Goal: Information Seeking & Learning: Learn about a topic

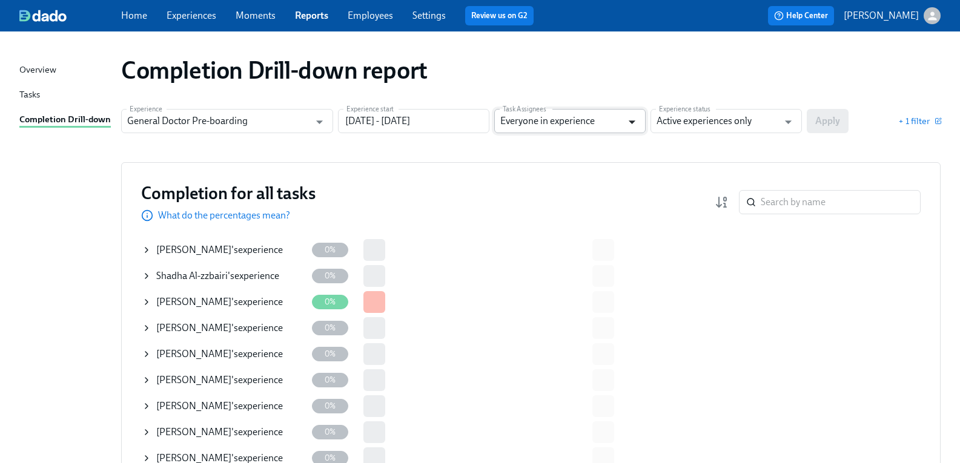
click at [634, 118] on icon "Open" at bounding box center [632, 122] width 16 height 16
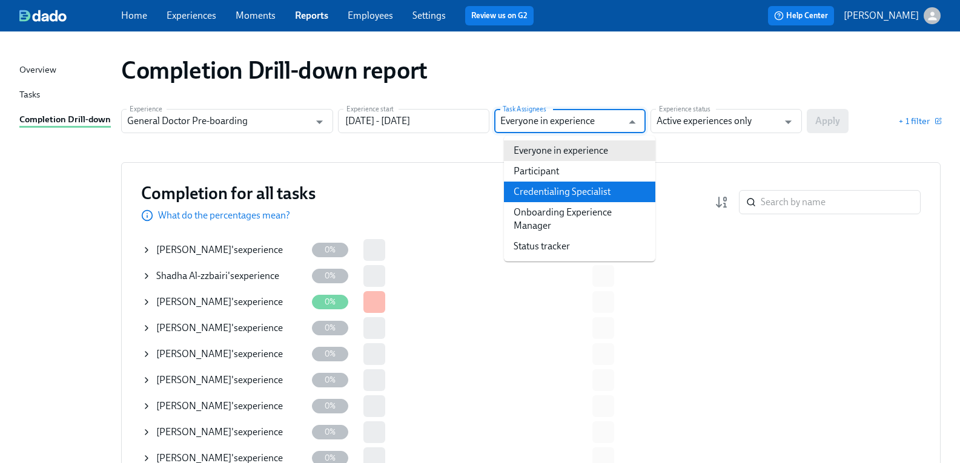
click at [619, 193] on li "Credentialing Specialist" at bounding box center [579, 192] width 151 height 21
type input "Credentialing Specialist"
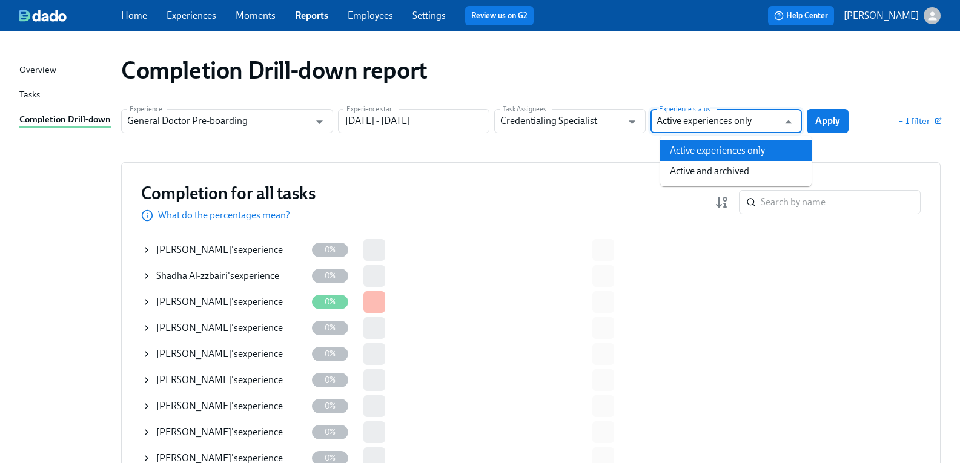
click at [719, 126] on input "Active experiences only" at bounding box center [717, 121] width 122 height 24
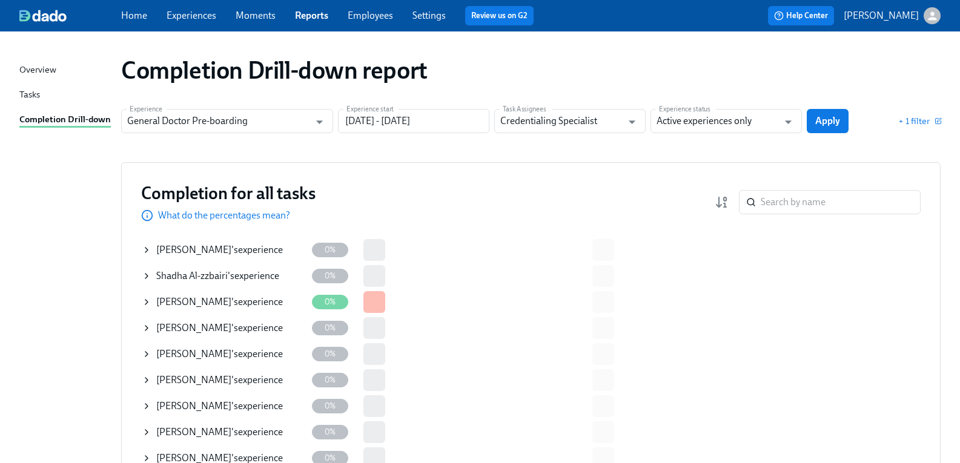
click at [858, 122] on div "Experience General Doctor Pre-boarding Experience Experience start 04/30/2025 -…" at bounding box center [530, 121] width 819 height 24
click at [840, 119] on span "Apply" at bounding box center [827, 121] width 25 height 12
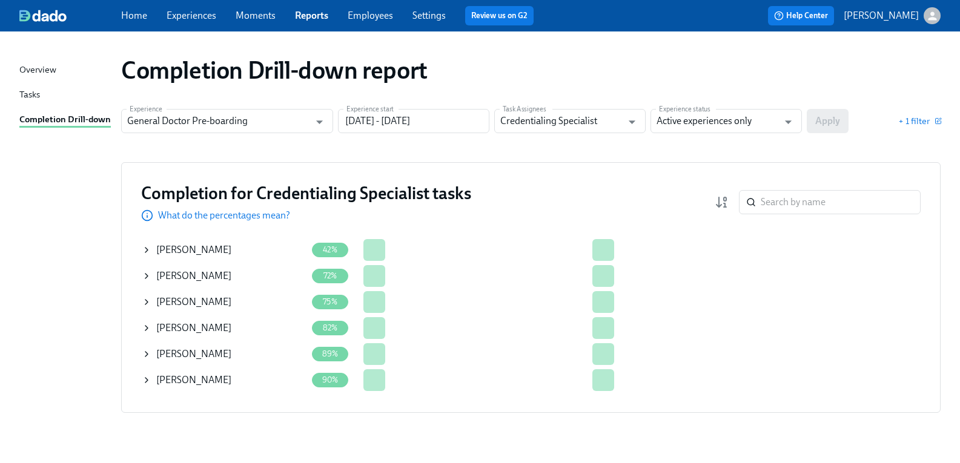
click at [151, 252] on icon at bounding box center [147, 250] width 10 height 10
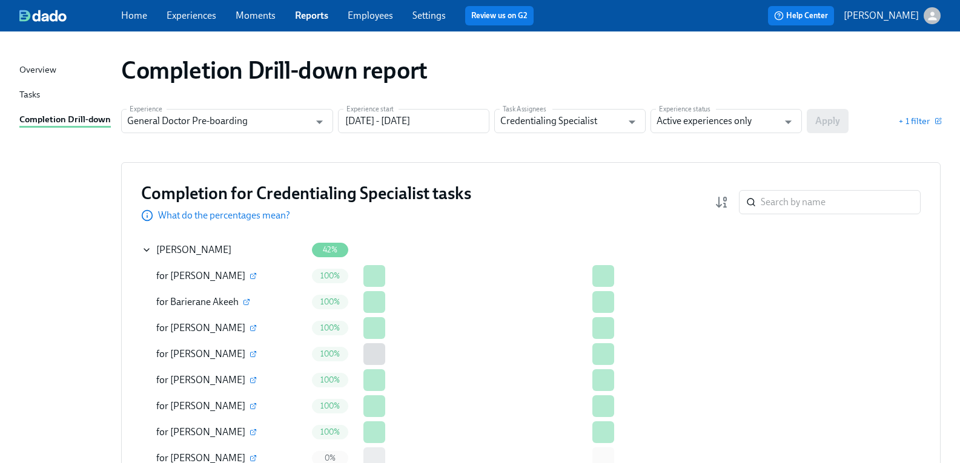
click at [151, 252] on icon at bounding box center [147, 250] width 10 height 10
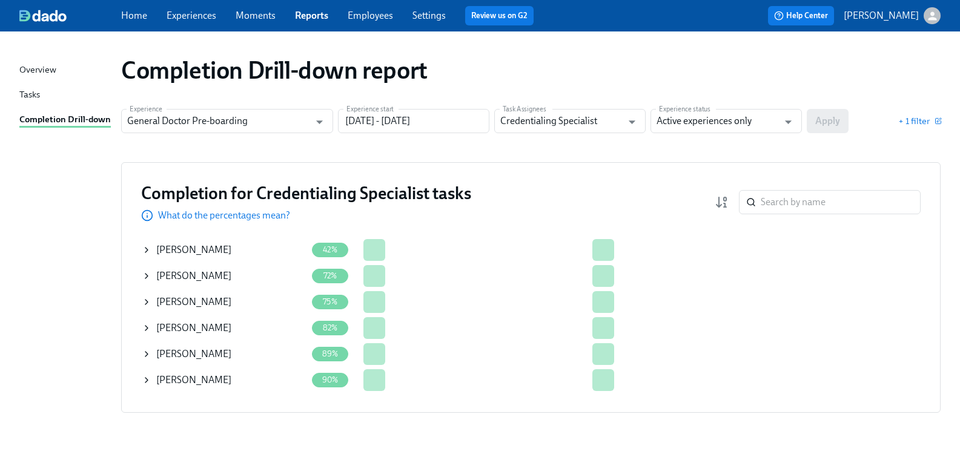
click at [151, 354] on icon at bounding box center [147, 354] width 10 height 10
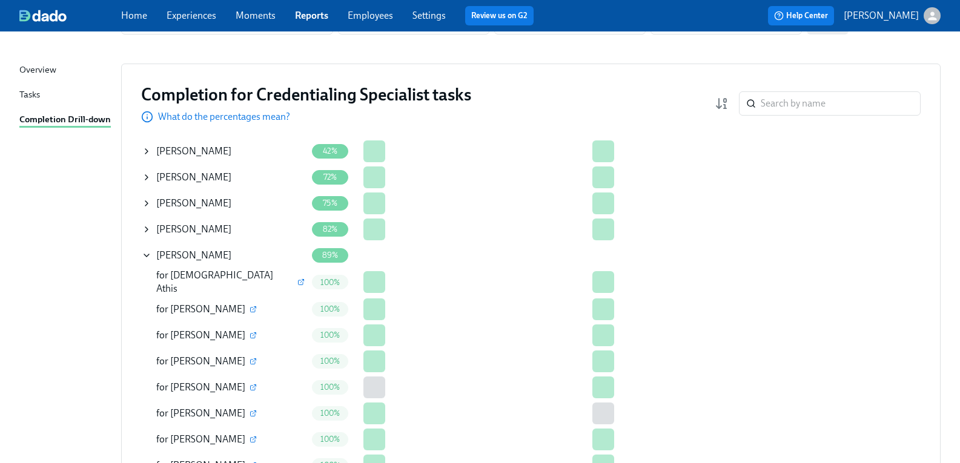
scroll to position [84, 0]
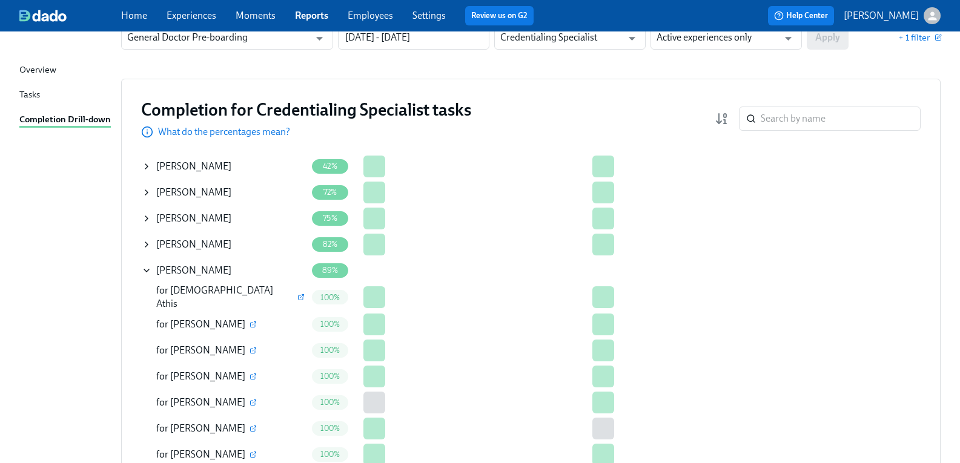
click at [151, 269] on icon at bounding box center [147, 271] width 10 height 10
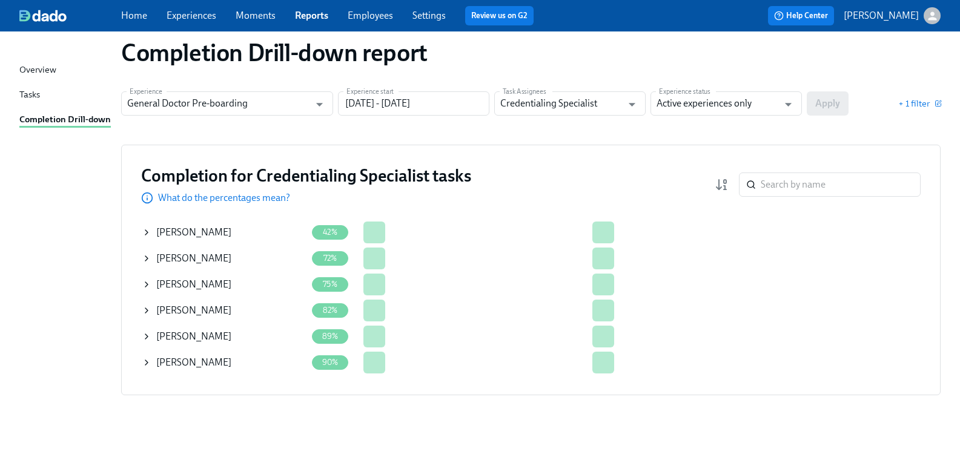
scroll to position [18, 0]
click at [151, 232] on icon at bounding box center [147, 233] width 10 height 10
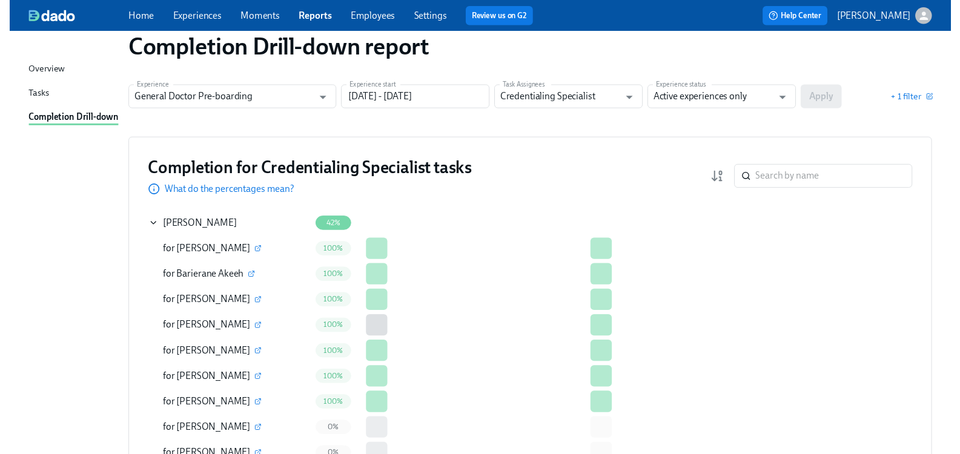
scroll to position [0, 0]
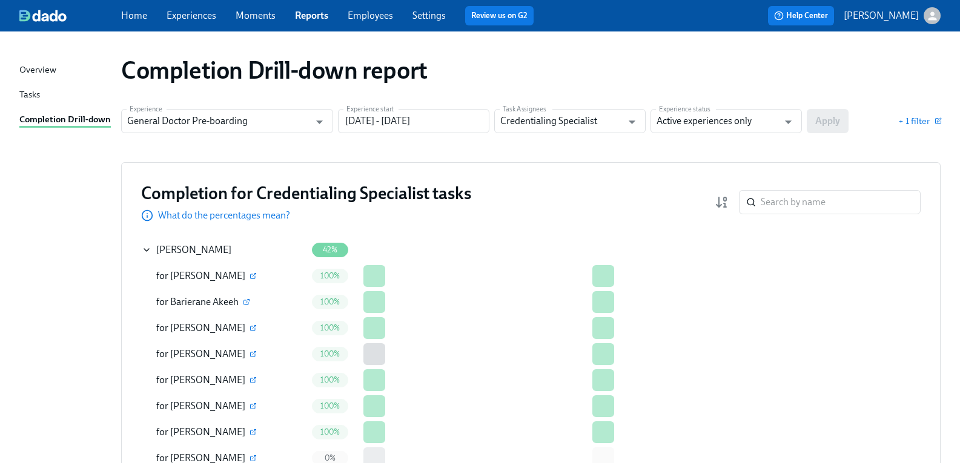
click at [39, 94] on div "Tasks" at bounding box center [29, 95] width 21 height 15
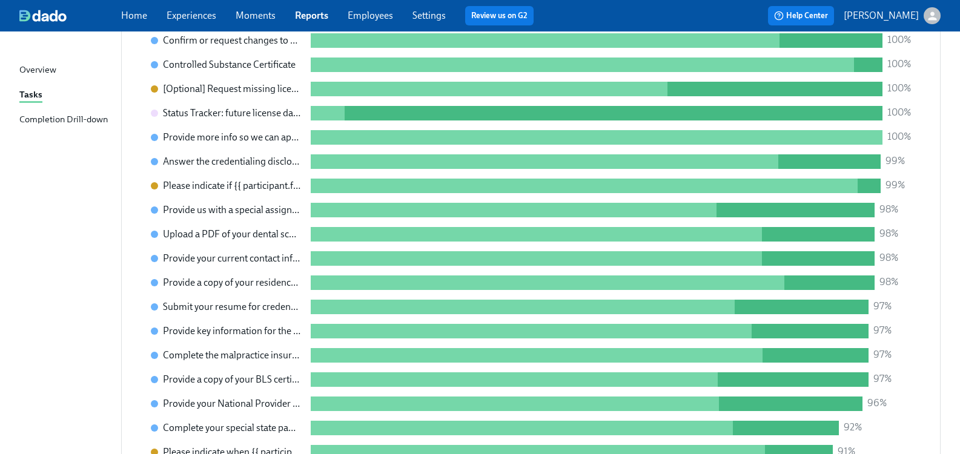
scroll to position [848, 0]
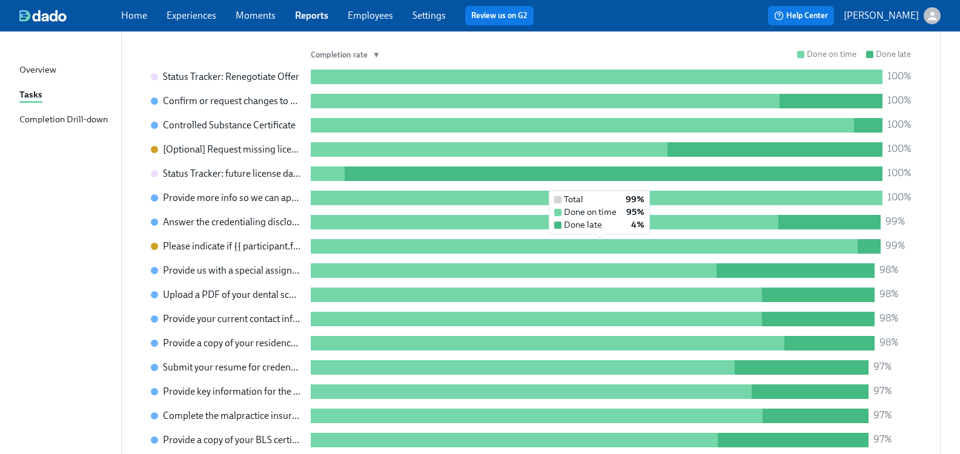
click at [374, 244] on div at bounding box center [584, 246] width 547 height 15
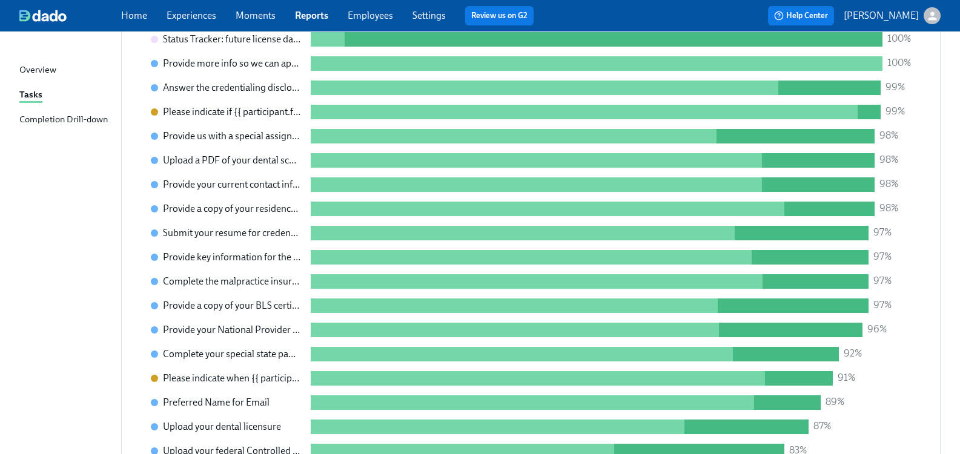
scroll to position [1029, 0]
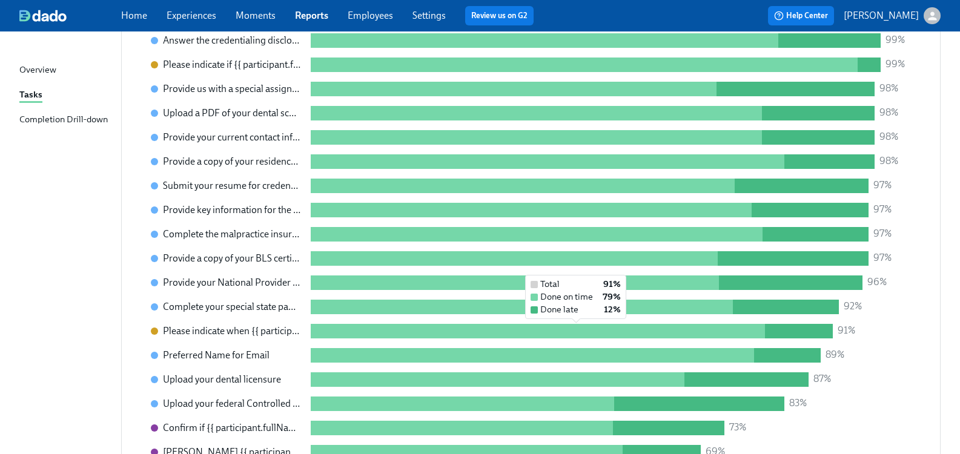
click at [335, 329] on div at bounding box center [538, 331] width 454 height 15
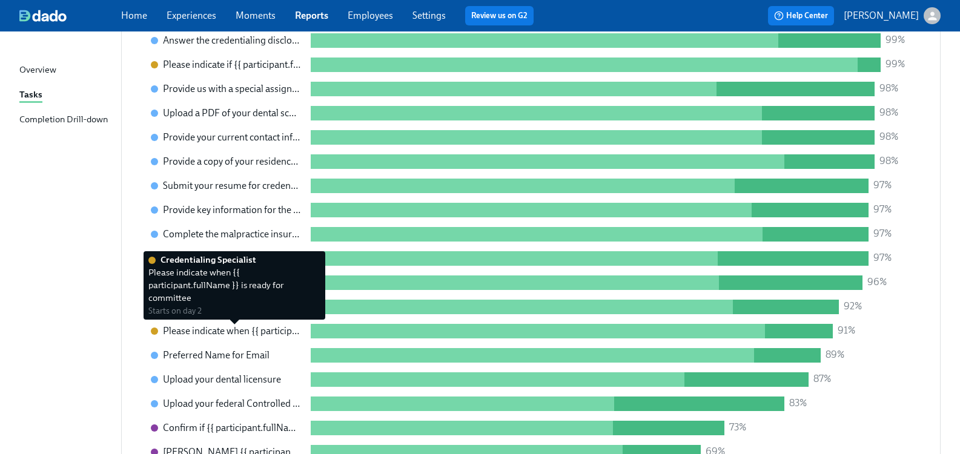
click at [226, 331] on div "Please indicate when {{ participant.fullName }} is ready for committee" at bounding box center [232, 330] width 138 height 13
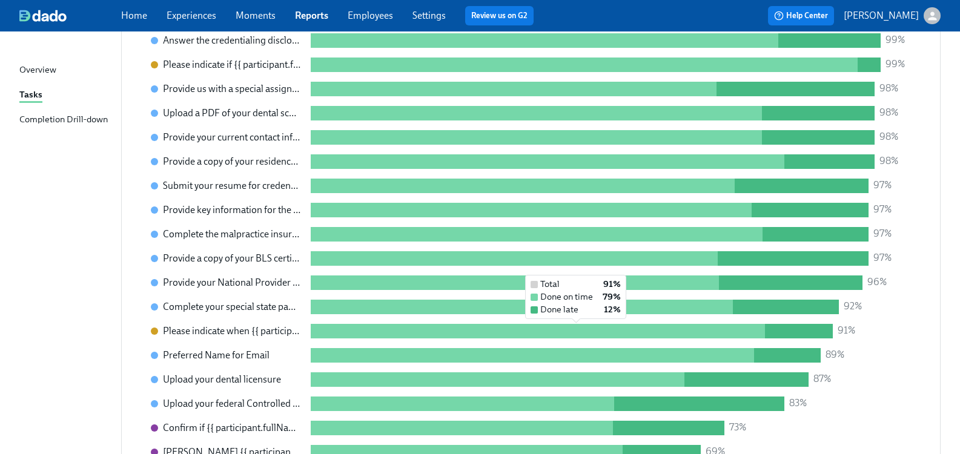
click at [339, 335] on div at bounding box center [538, 331] width 454 height 15
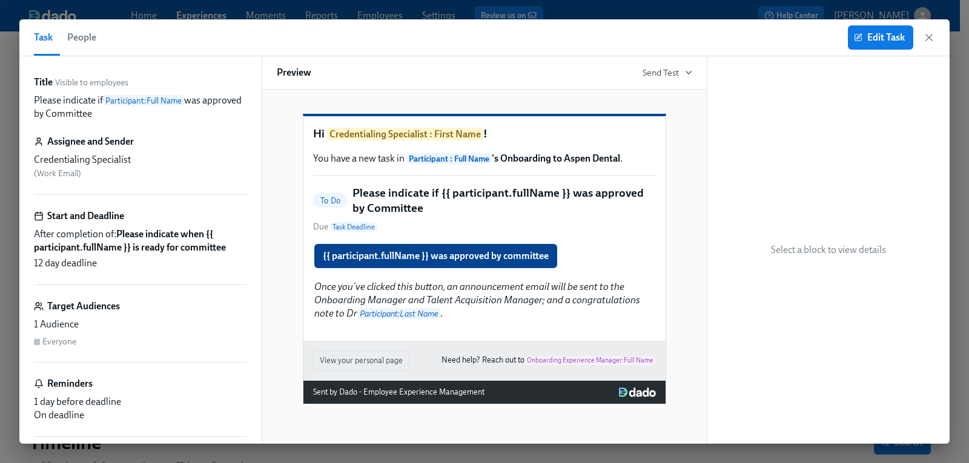
click at [81, 37] on span "People" at bounding box center [81, 37] width 29 height 17
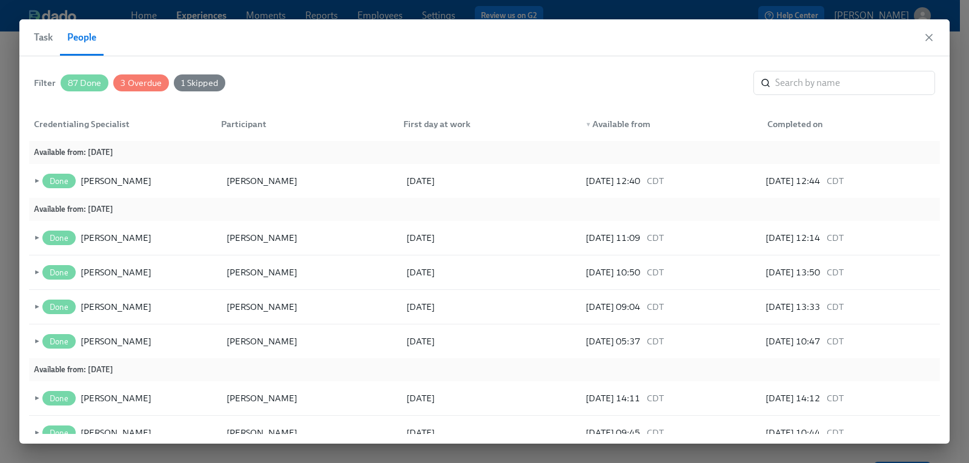
click at [54, 38] on button "Task" at bounding box center [47, 37] width 26 height 36
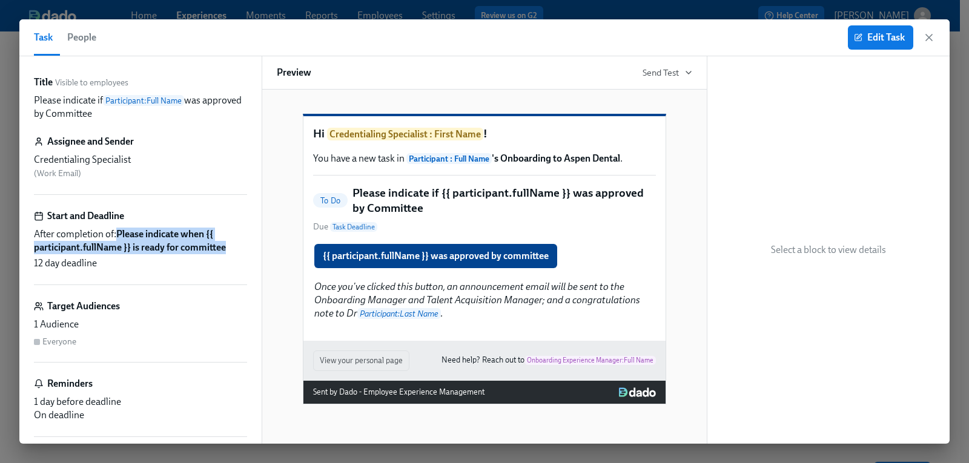
drag, startPoint x: 226, startPoint y: 249, endPoint x: 120, endPoint y: 235, distance: 106.9
click at [120, 235] on strong "Please indicate when ​{​{ participant.fullName }} is ready for committee" at bounding box center [130, 240] width 192 height 25
copy strong "Please indicate when ​{​{ participant.fullName }} is ready for committee"
drag, startPoint x: 933, startPoint y: 37, endPoint x: 918, endPoint y: 75, distance: 41.0
click at [933, 37] on icon "button" at bounding box center [929, 37] width 12 height 12
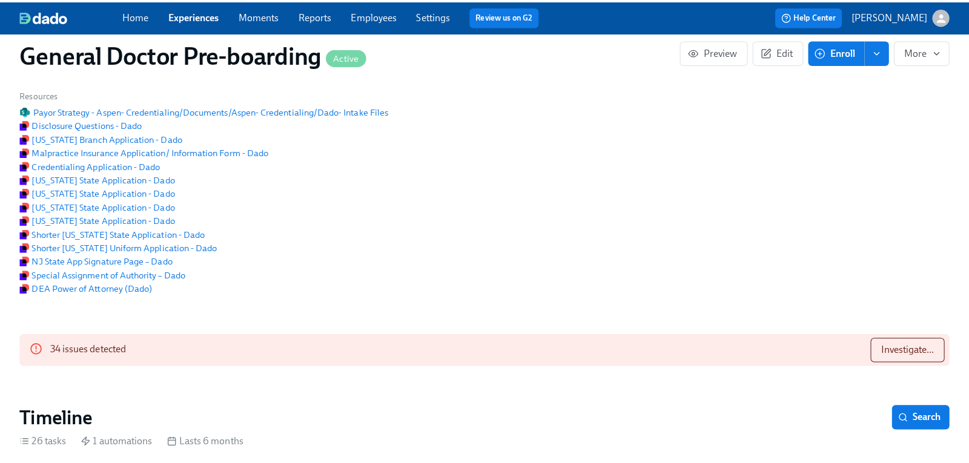
scroll to position [121, 0]
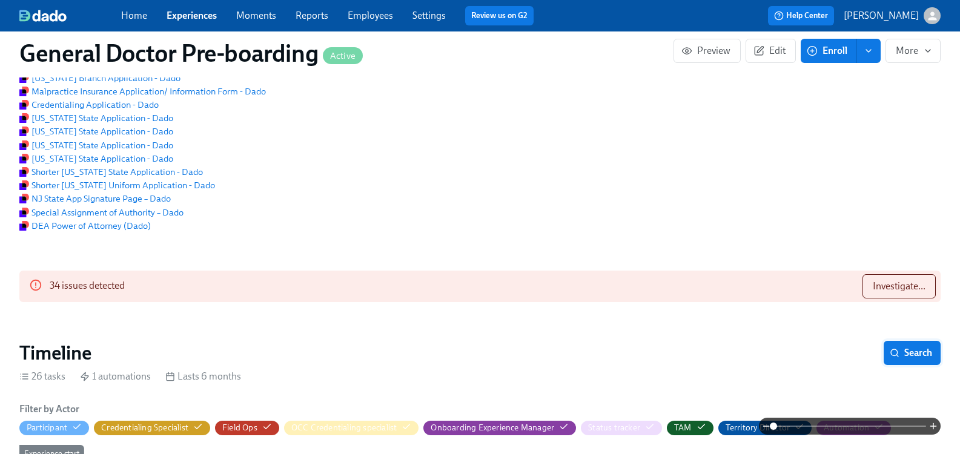
click at [900, 359] on span "Search" at bounding box center [912, 353] width 40 height 12
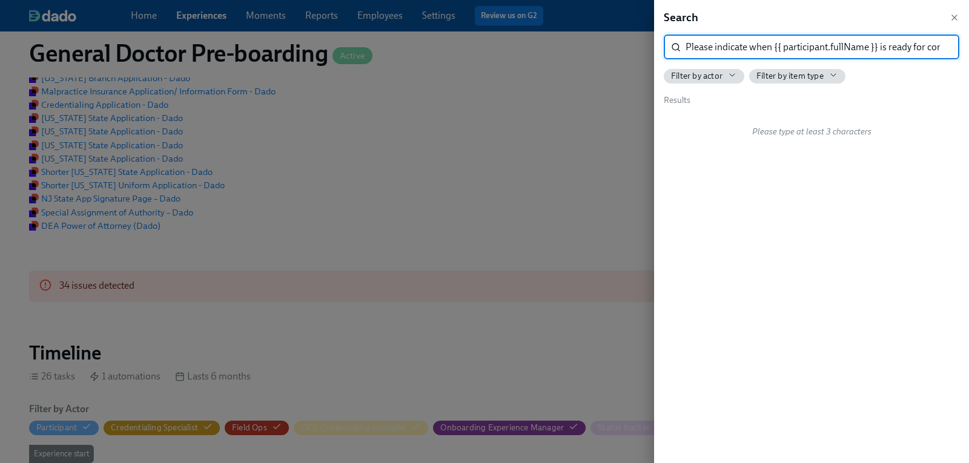
scroll to position [0, 31]
drag, startPoint x: 740, startPoint y: 48, endPoint x: 968, endPoint y: 55, distance: 228.3
click at [968, 55] on div "Search Please indicate when ​{​{ participant.fullName }} is ready for committee…" at bounding box center [811, 231] width 315 height 463
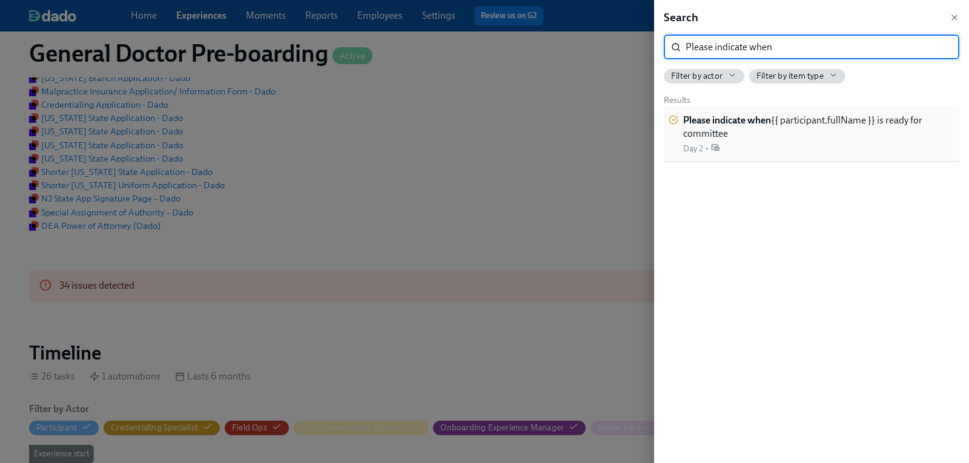
type input "Please indicate when"
click at [720, 119] on strong "Please indicate when" at bounding box center [727, 120] width 88 height 12
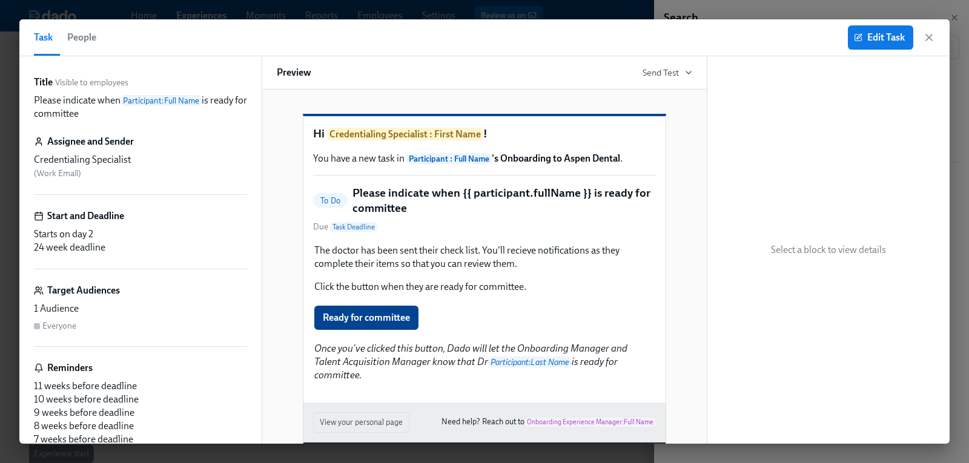
click at [88, 37] on span "People" at bounding box center [81, 37] width 29 height 17
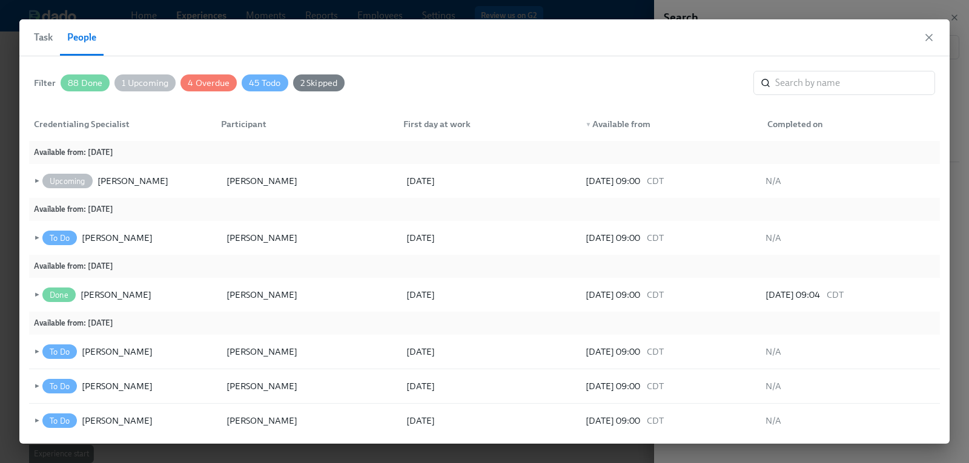
click at [48, 38] on span "Task" at bounding box center [43, 37] width 19 height 17
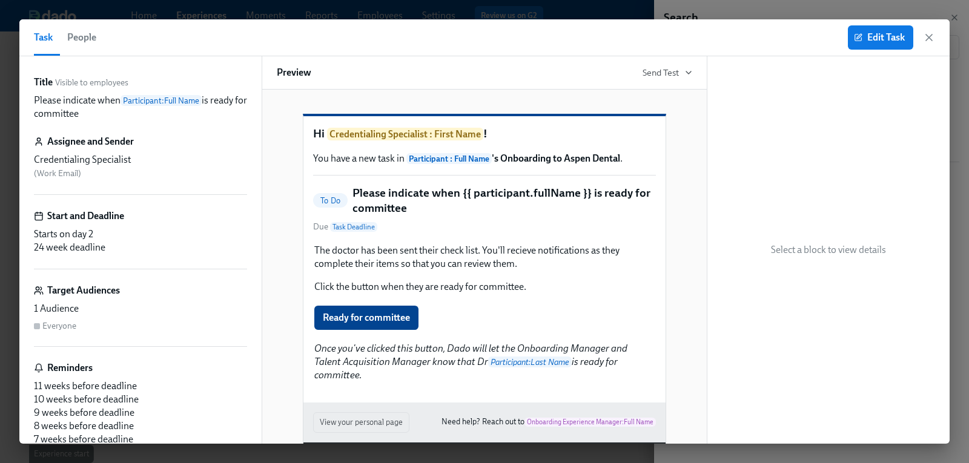
drag, startPoint x: 34, startPoint y: 95, endPoint x: 92, endPoint y: 113, distance: 60.7
click at [92, 113] on p "Please indicate when Participant : Full Name is ready for committee" at bounding box center [140, 107] width 213 height 27
copy p "Please indicate when Participant : Full Name is ready for committee"
drag, startPoint x: 930, startPoint y: 36, endPoint x: 938, endPoint y: 39, distance: 8.2
click at [930, 36] on icon "button" at bounding box center [929, 38] width 6 height 6
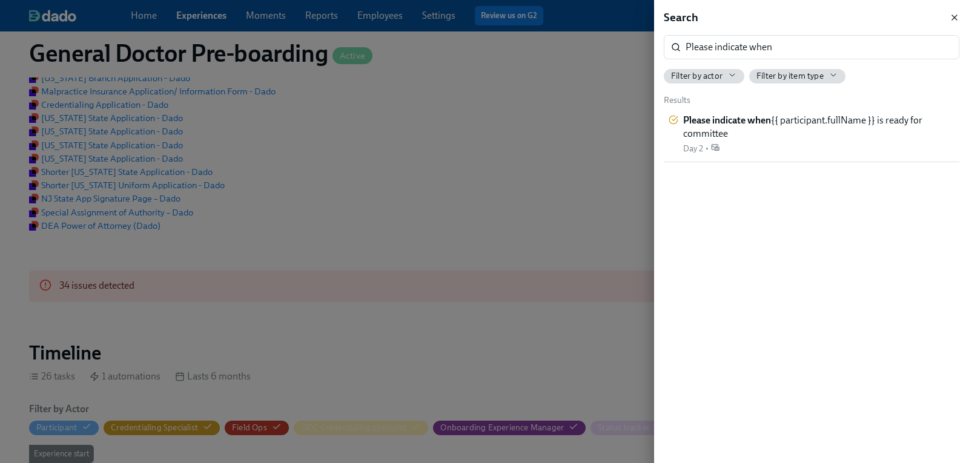
click at [952, 19] on icon "button" at bounding box center [954, 17] width 5 height 5
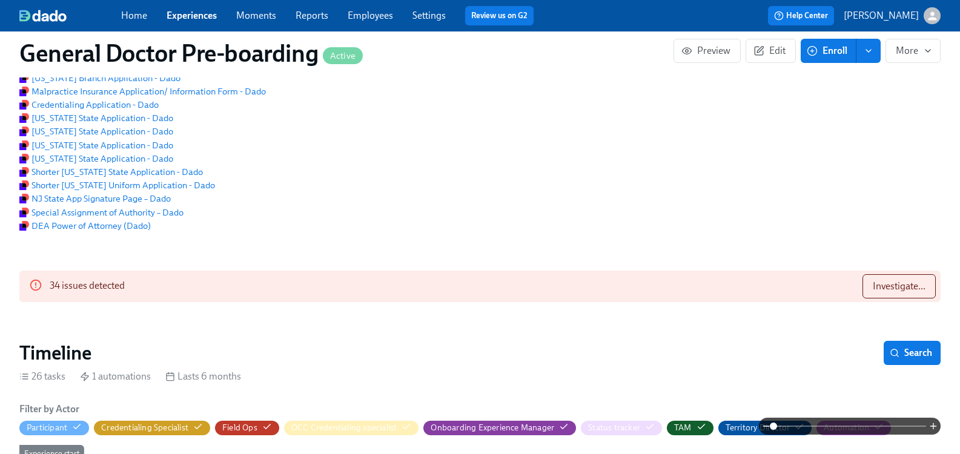
click at [926, 18] on icon "button" at bounding box center [932, 16] width 13 height 13
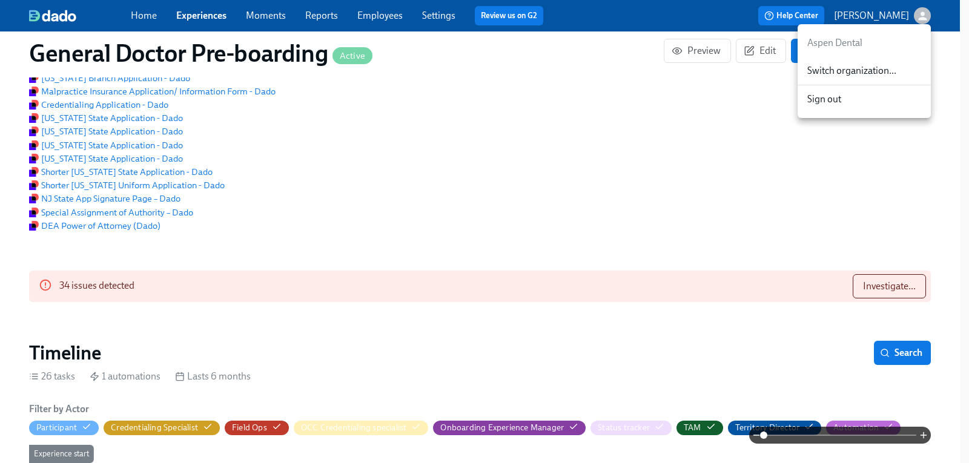
click at [857, 73] on span "Switch organization..." at bounding box center [864, 70] width 114 height 13
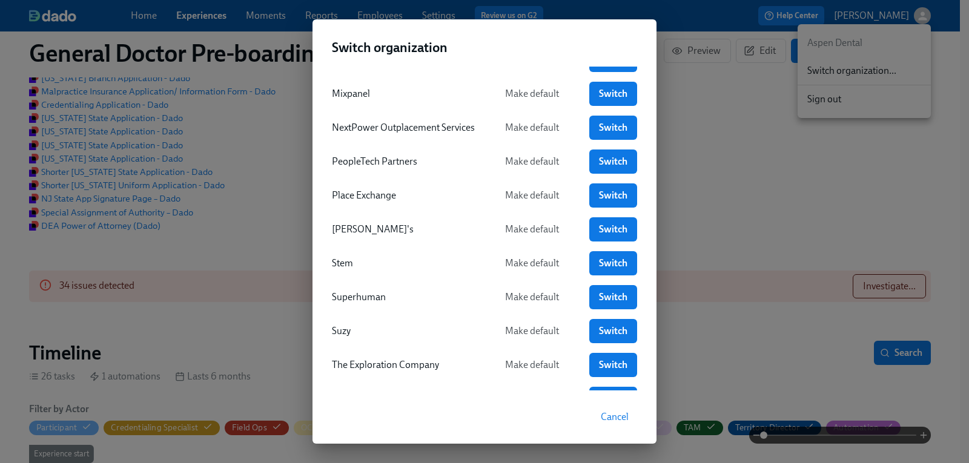
scroll to position [480, 0]
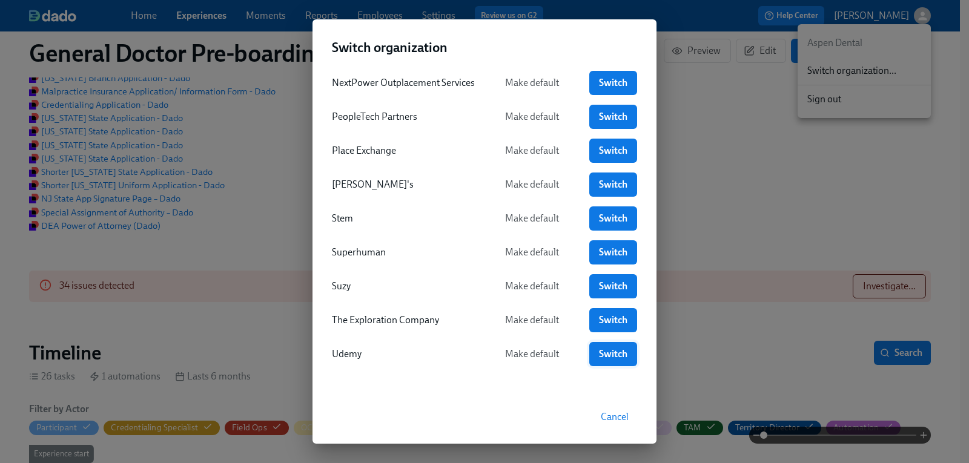
click at [598, 353] on span "Switch" at bounding box center [613, 354] width 31 height 12
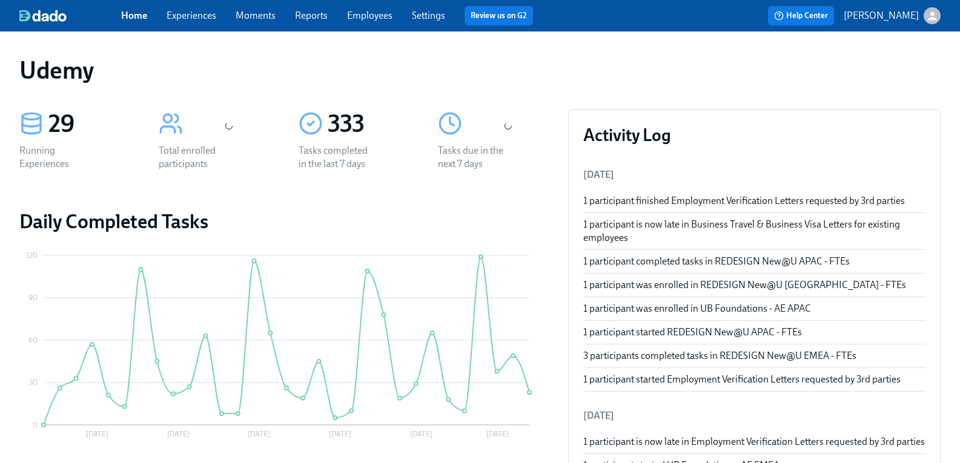
click at [194, 20] on link "Experiences" at bounding box center [191, 16] width 50 height 12
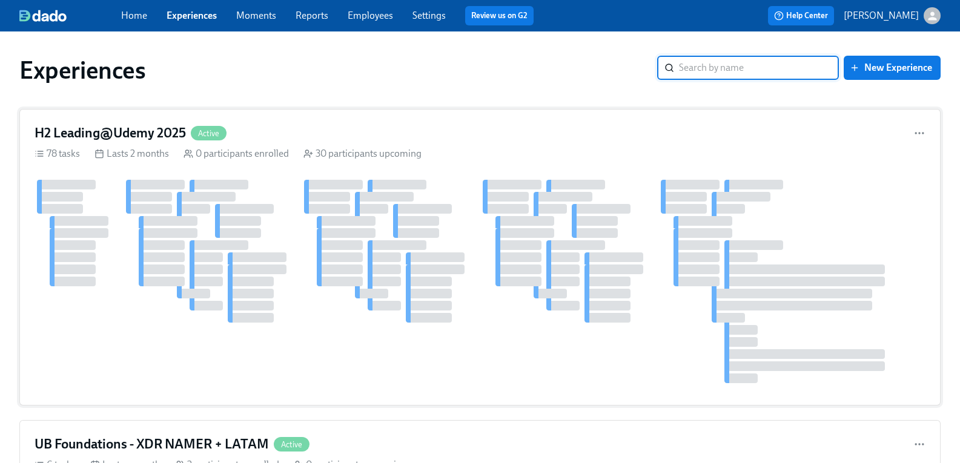
click at [137, 132] on h4 "H2 Leading@Udemy 2025" at bounding box center [110, 133] width 151 height 18
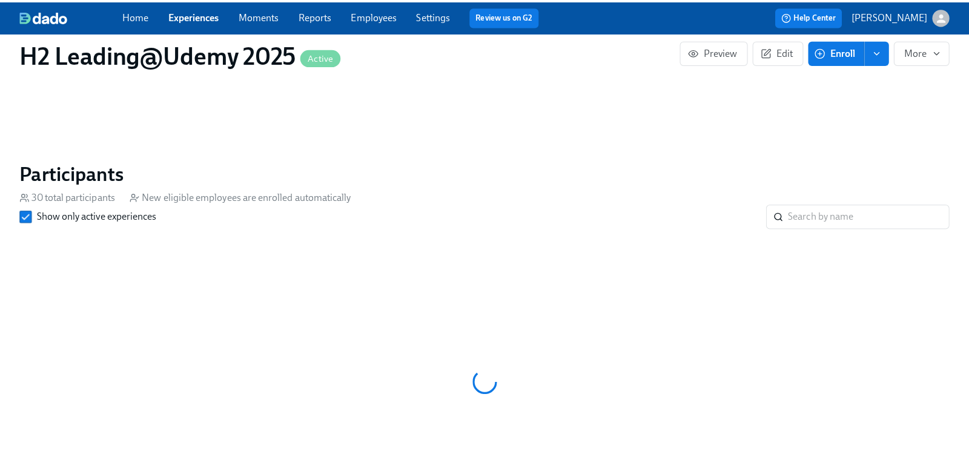
scroll to position [726, 0]
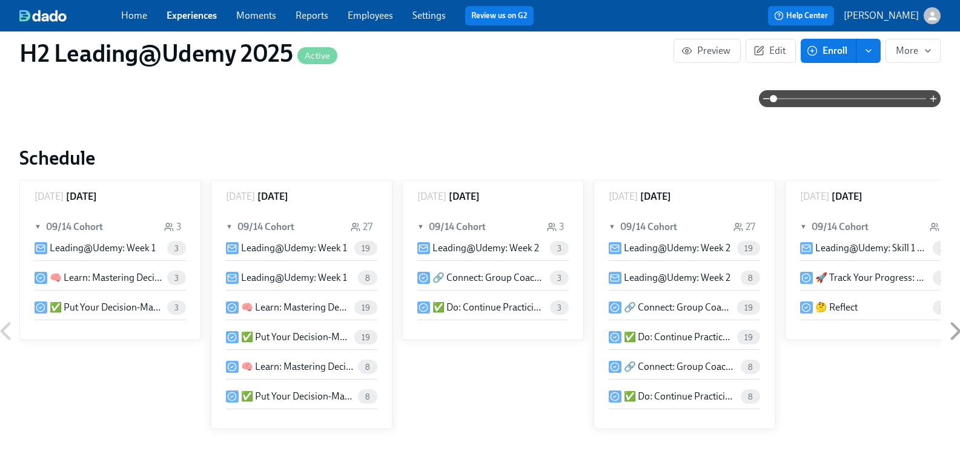
click at [317, 249] on p "Leading@Udemy: Week 1" at bounding box center [294, 248] width 106 height 13
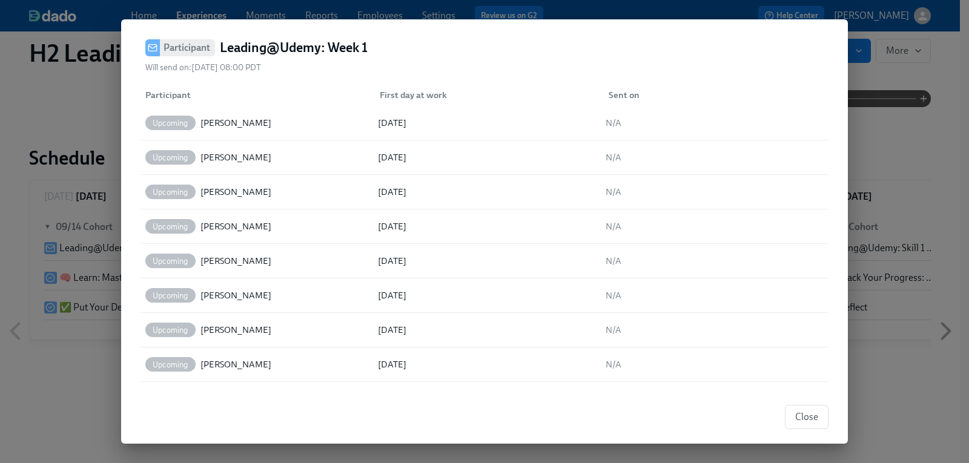
scroll to position [0, 0]
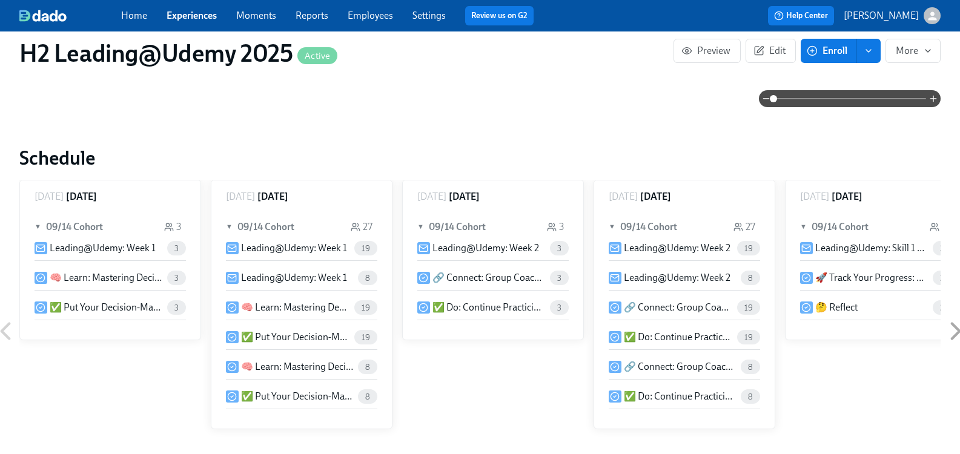
click at [295, 278] on p "Leading@Udemy: Week 1" at bounding box center [294, 277] width 106 height 13
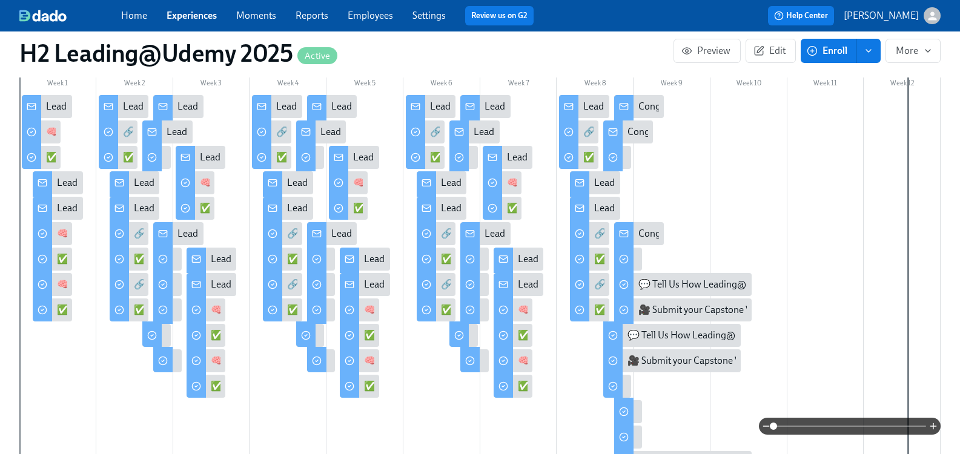
scroll to position [242, 0]
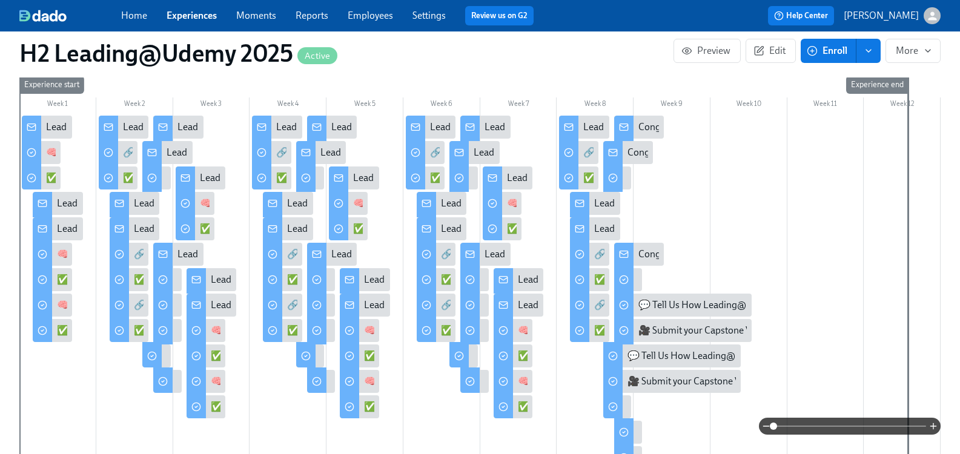
click at [81, 200] on div "Leading@Udemy: Week 1" at bounding box center [110, 203] width 106 height 13
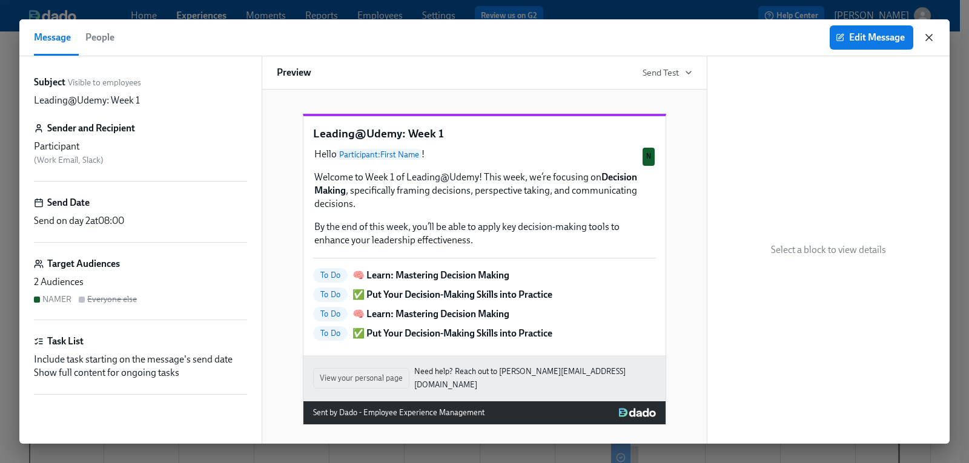
click at [930, 38] on icon "button" at bounding box center [929, 37] width 12 height 12
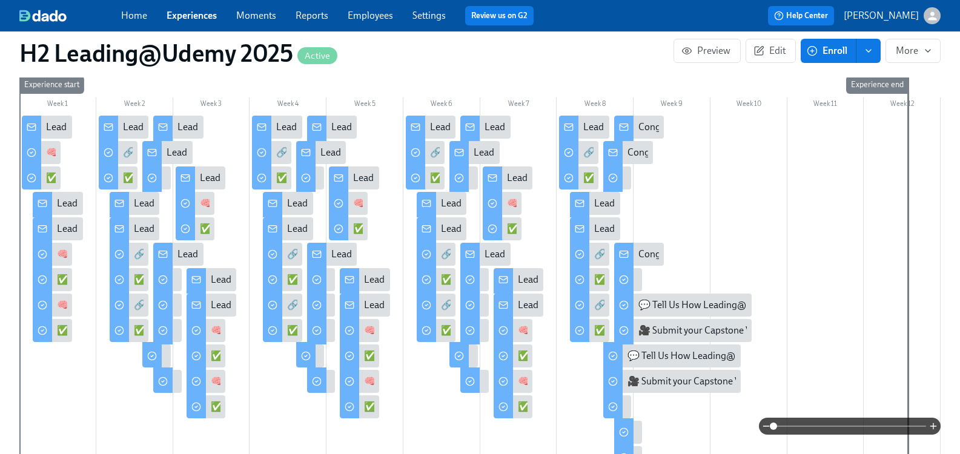
click at [79, 231] on div "Leading@Udemy: Week 1" at bounding box center [110, 228] width 106 height 13
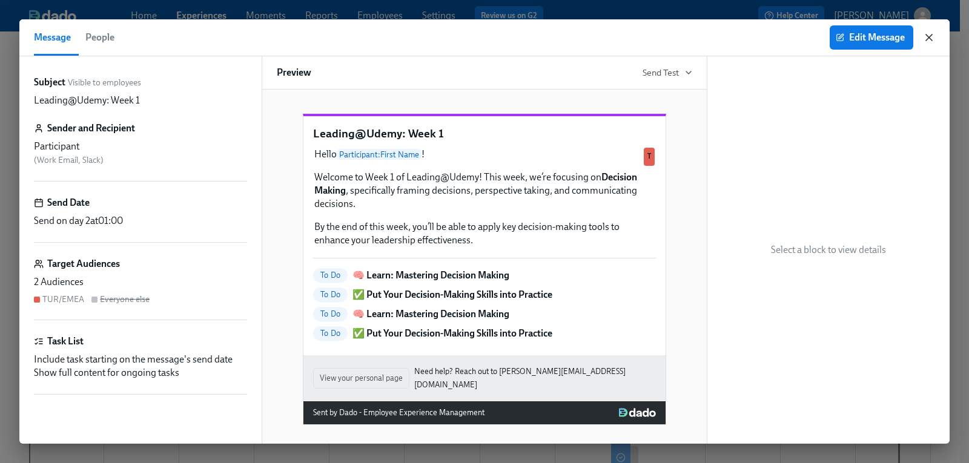
click at [927, 38] on icon "button" at bounding box center [929, 37] width 12 height 12
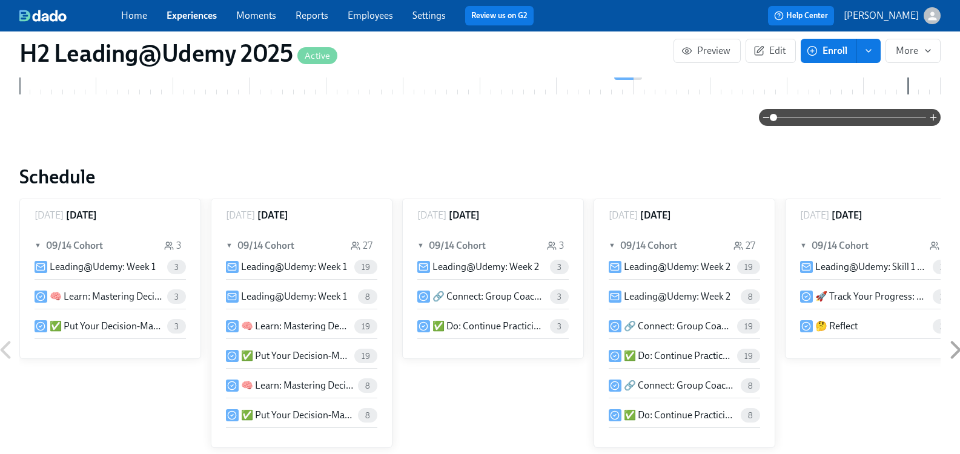
scroll to position [726, 0]
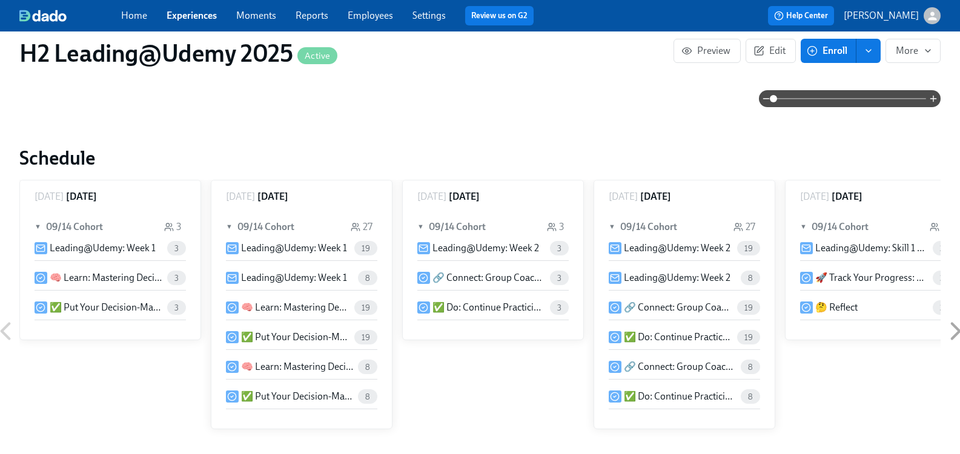
click at [498, 248] on p "Leading@Udemy: Week 2" at bounding box center [485, 248] width 107 height 13
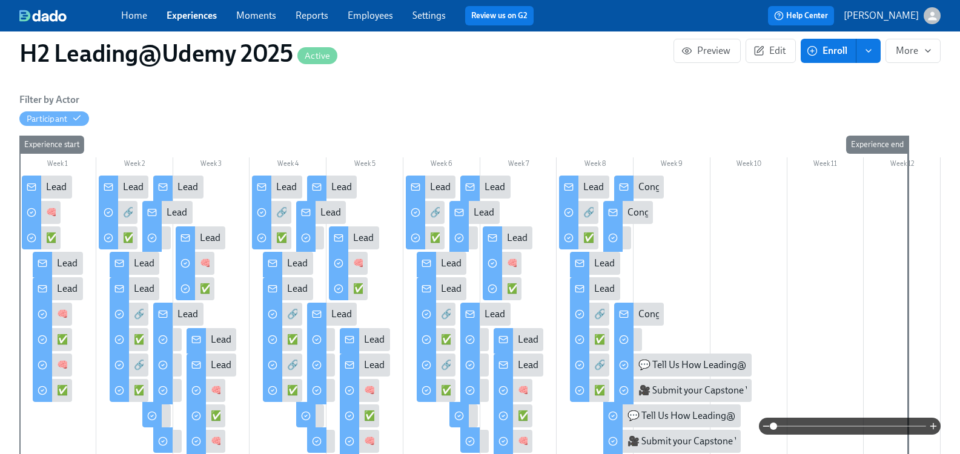
scroll to position [182, 0]
click at [59, 183] on div "Leading@Udemy: Week 1" at bounding box center [99, 187] width 106 height 13
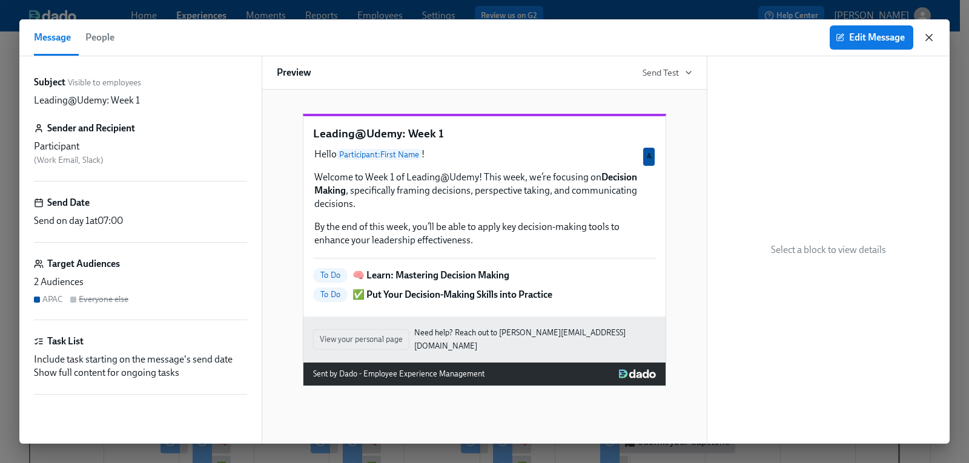
click at [934, 39] on icon "button" at bounding box center [929, 37] width 12 height 12
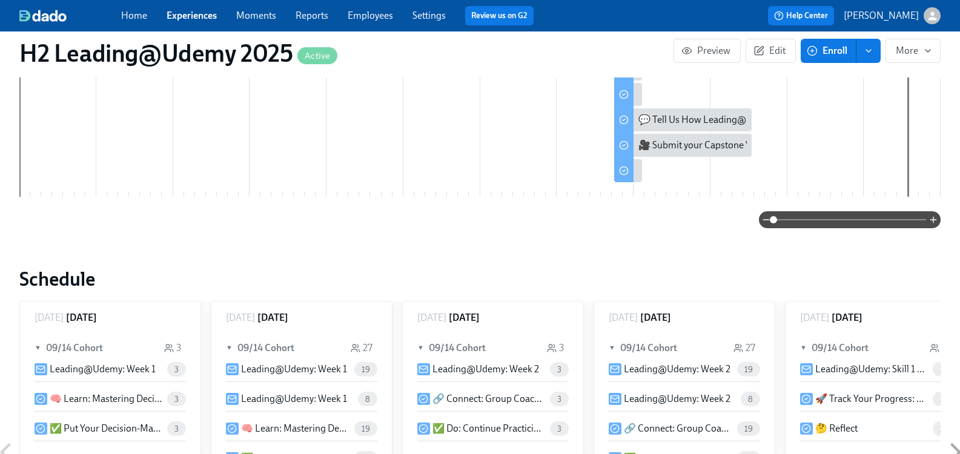
scroll to position [726, 0]
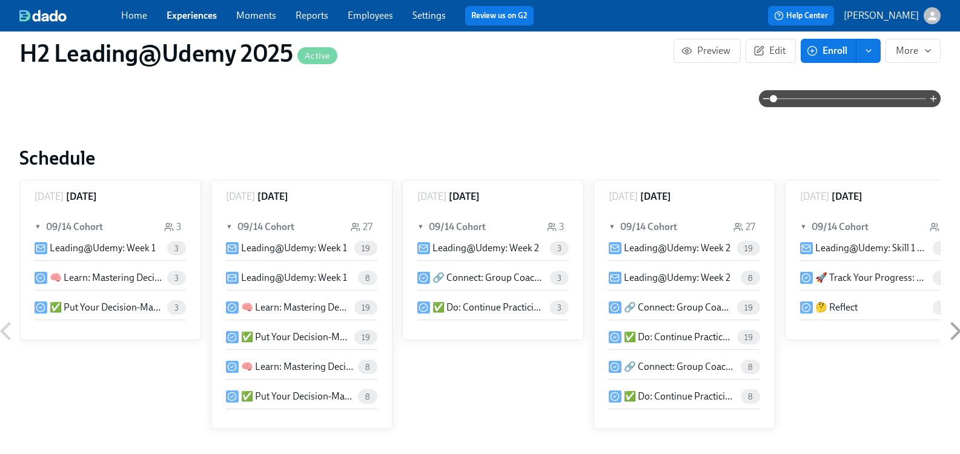
click at [122, 245] on p "Leading@Udemy: Week 1" at bounding box center [103, 248] width 106 height 13
click at [828, 15] on span "Help Center" at bounding box center [801, 16] width 54 height 12
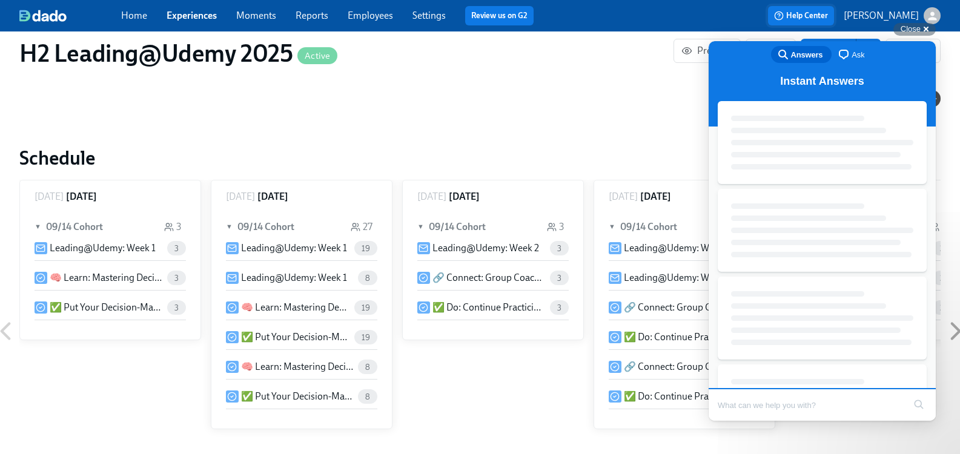
scroll to position [0, 0]
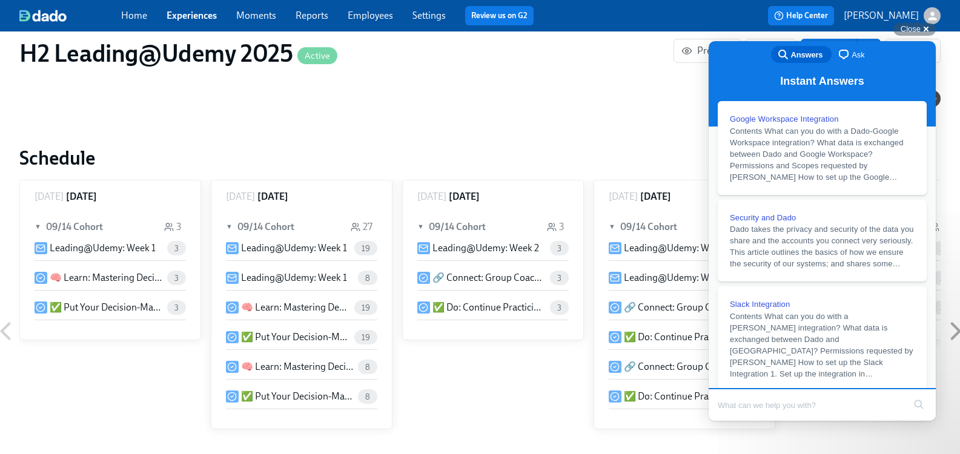
click at [798, 54] on span "Answers" at bounding box center [807, 55] width 32 height 12
click at [735, 412] on input "Search Doc articles" at bounding box center [810, 404] width 186 height 25
type input "experience manager"
click button "search" at bounding box center [918, 404] width 19 height 19
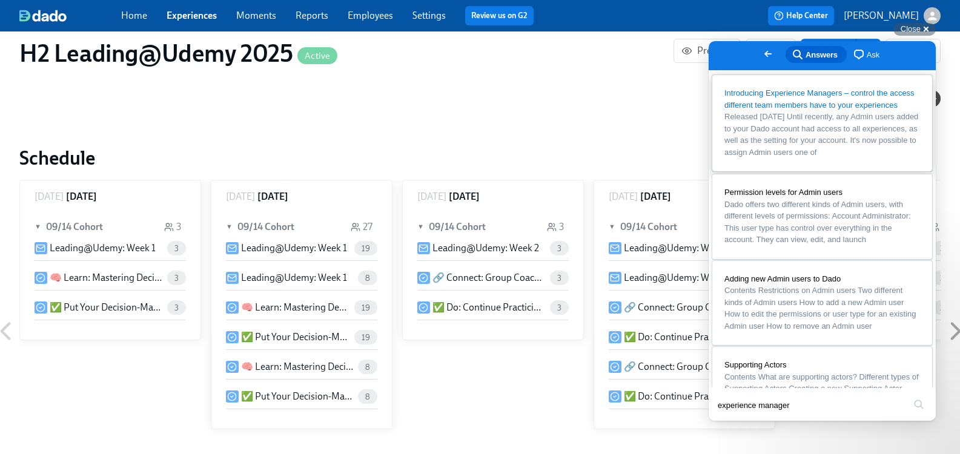
click at [761, 93] on span "Introducing Experience Managers – control the access different team members hav…" at bounding box center [819, 98] width 190 height 21
